Goal: Transaction & Acquisition: Purchase product/service

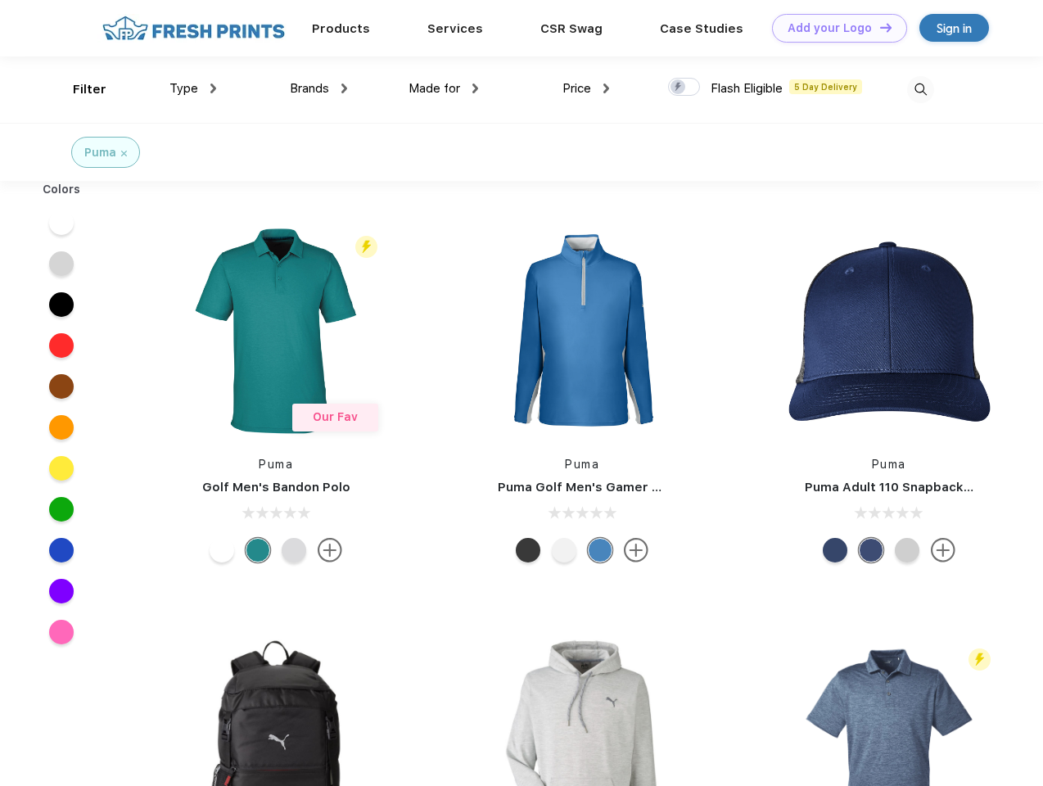
scroll to position [1, 0]
click at [834, 28] on link "Add your Logo Design Tool" at bounding box center [839, 28] width 135 height 29
click at [0, 0] on div "Design Tool" at bounding box center [0, 0] width 0 height 0
click at [879, 27] on link "Add your Logo Design Tool" at bounding box center [839, 28] width 135 height 29
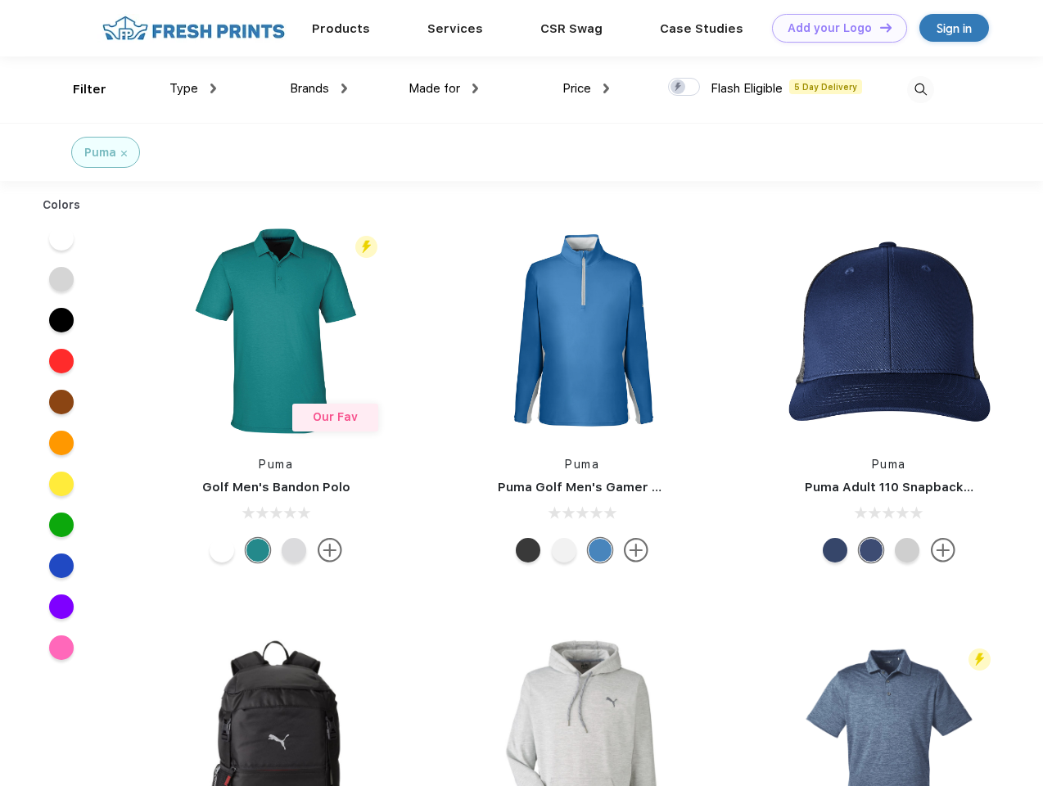
click at [79, 89] on div "Filter" at bounding box center [90, 89] width 34 height 19
click at [193, 88] on span "Type" at bounding box center [184, 88] width 29 height 15
click at [319, 88] on span "Brands" at bounding box center [309, 88] width 39 height 15
click at [444, 88] on span "Made for" at bounding box center [435, 88] width 52 height 15
click at [586, 88] on span "Price" at bounding box center [577, 88] width 29 height 15
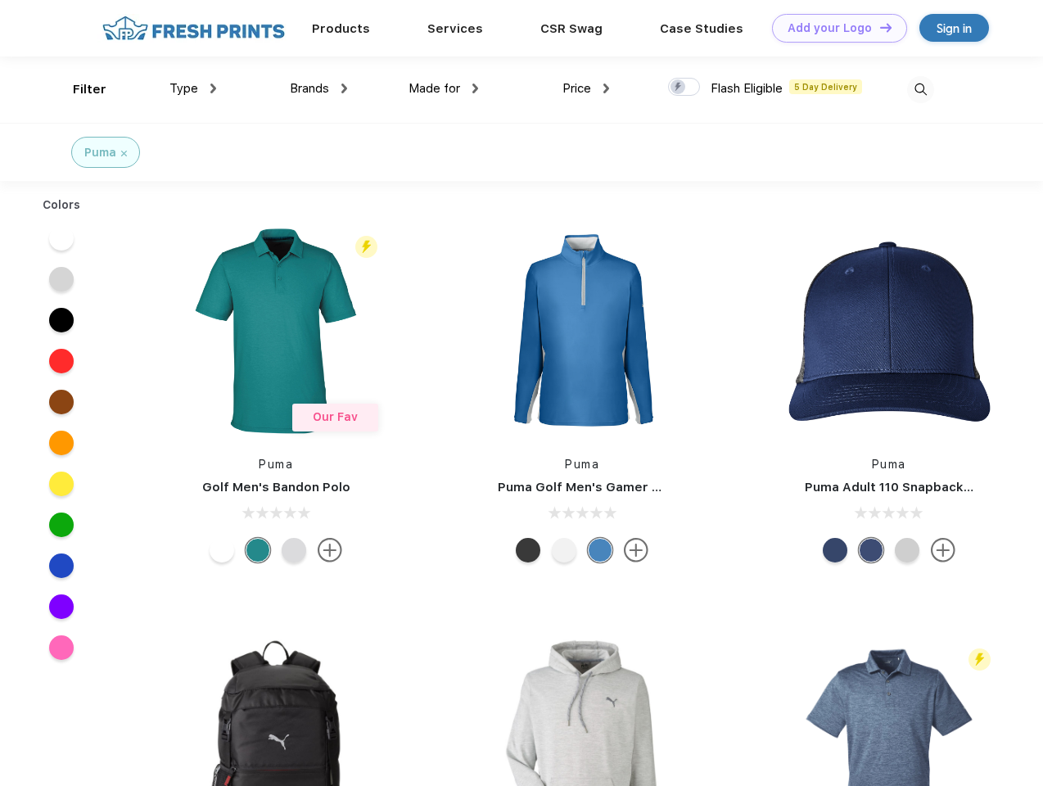
click at [685, 88] on div at bounding box center [684, 87] width 32 height 18
click at [679, 88] on input "checkbox" at bounding box center [673, 82] width 11 height 11
click at [920, 89] on img at bounding box center [920, 89] width 27 height 27
